Goal: Task Accomplishment & Management: Manage account settings

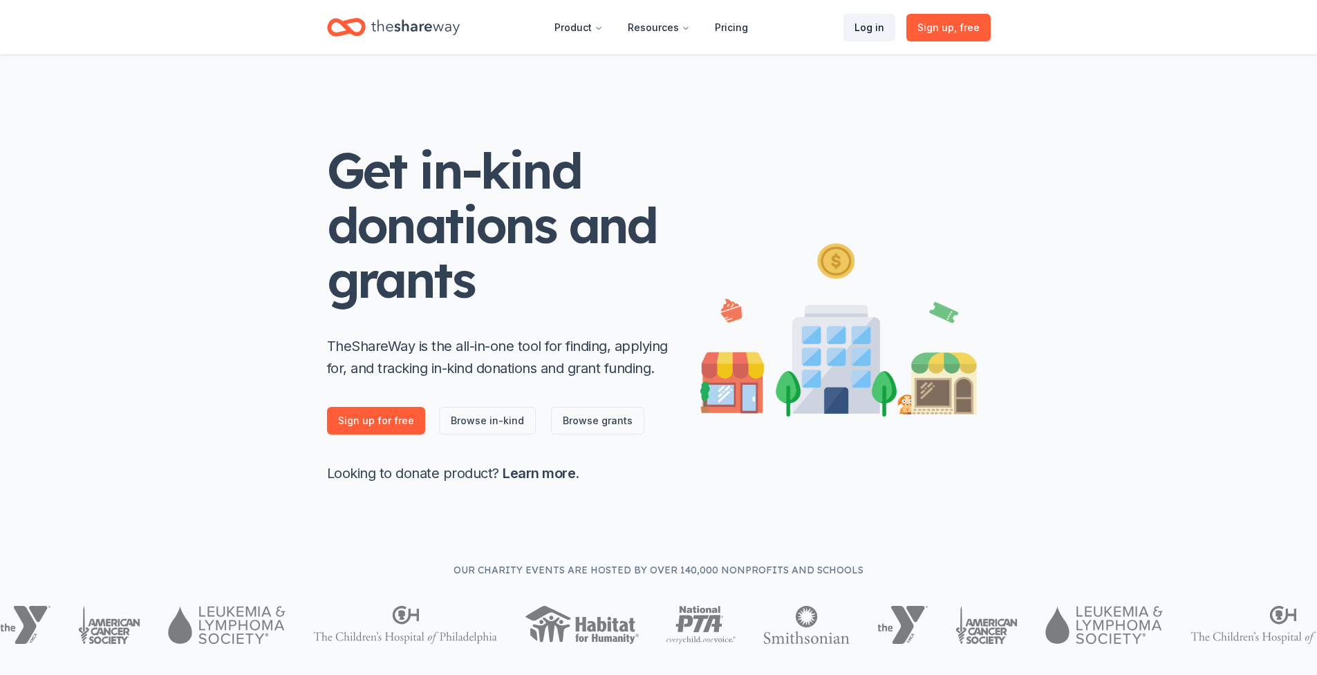
click at [876, 32] on link "Log in" at bounding box center [869, 28] width 52 height 28
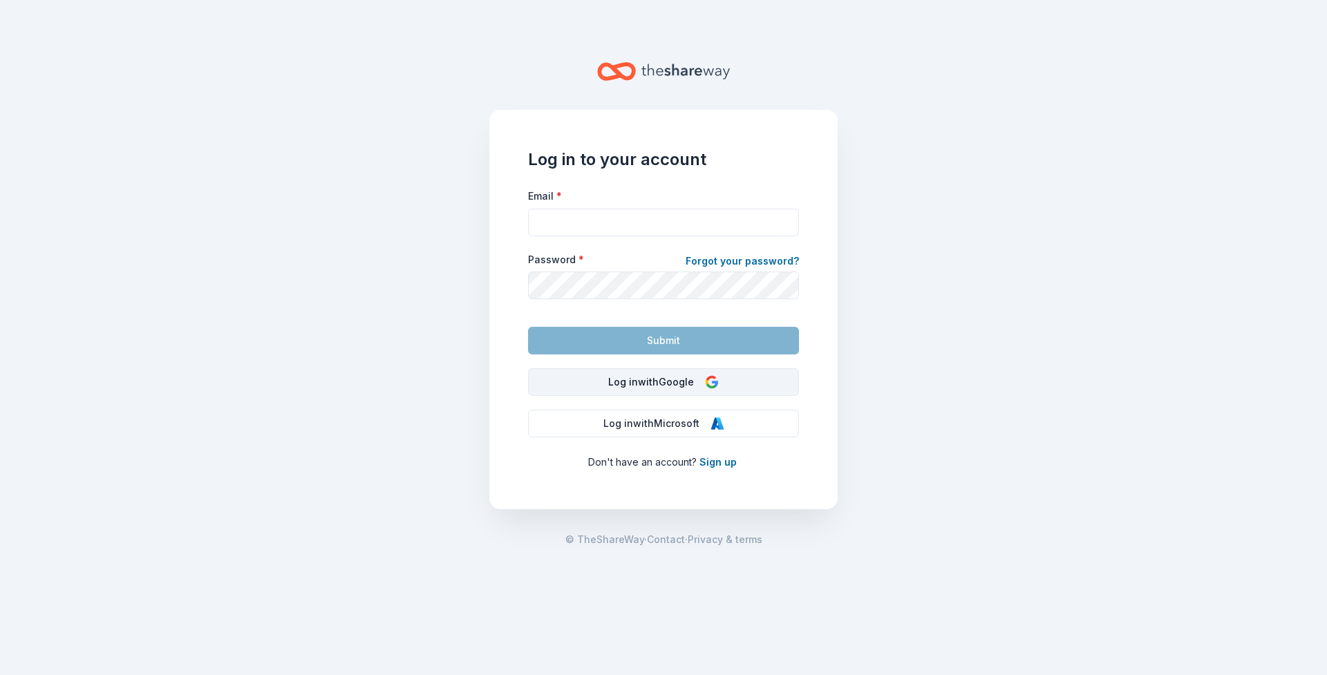
click at [649, 377] on button "Log in with Google" at bounding box center [663, 382] width 271 height 28
